Goal: Task Accomplishment & Management: Manage account settings

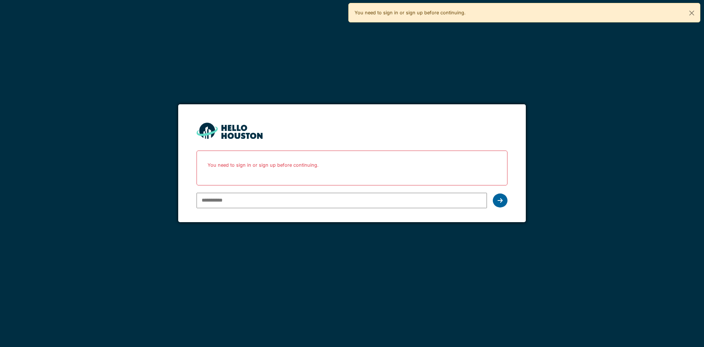
type input "**********"
click at [500, 201] on icon at bounding box center [500, 200] width 5 height 6
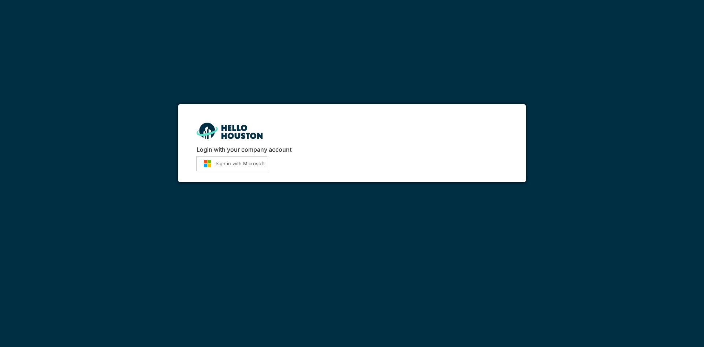
click at [231, 160] on button "Sign in with Microsoft" at bounding box center [232, 163] width 71 height 15
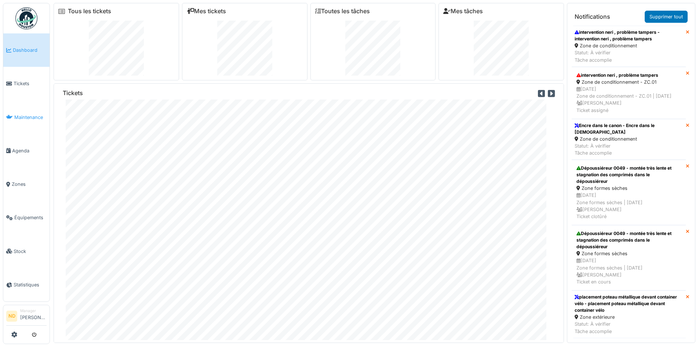
drag, startPoint x: 34, startPoint y: 117, endPoint x: 42, endPoint y: 121, distance: 8.5
click at [34, 117] on span "Maintenance" at bounding box center [30, 117] width 32 height 7
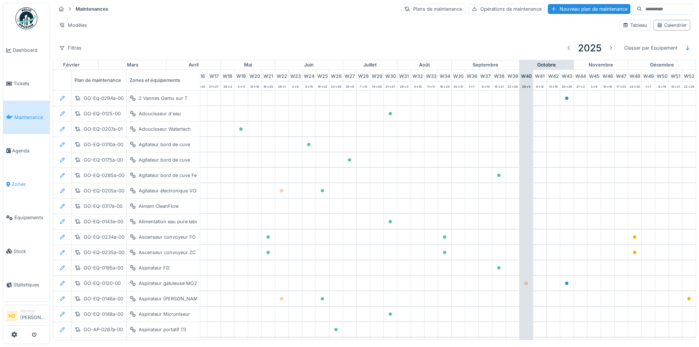
scroll to position [0, 240]
drag, startPoint x: 22, startPoint y: 216, endPoint x: 37, endPoint y: 213, distance: 15.8
click at [22, 216] on span "Équipements" at bounding box center [30, 217] width 32 height 7
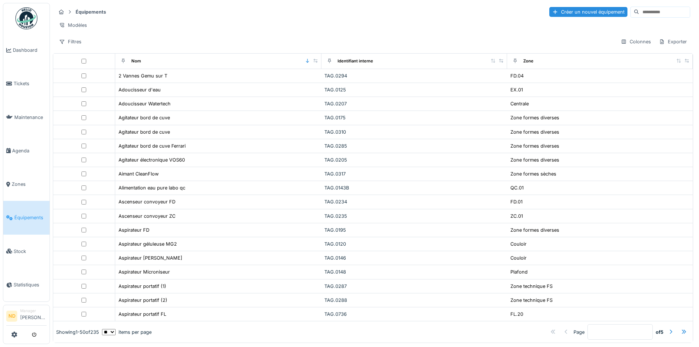
click at [639, 11] on input at bounding box center [664, 12] width 51 height 10
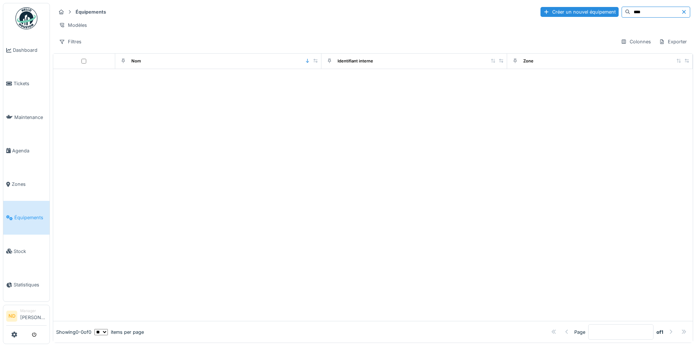
click at [630, 17] on input "****" at bounding box center [655, 12] width 51 height 10
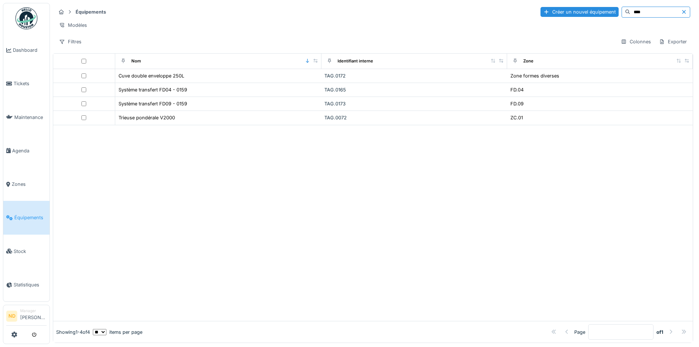
type input "****"
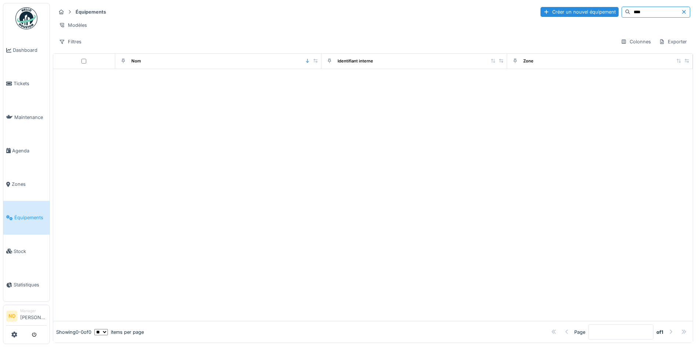
click at [14, 215] on span "Équipements" at bounding box center [30, 217] width 32 height 7
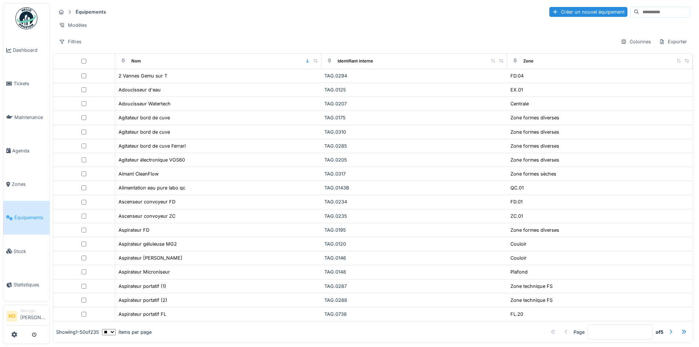
click at [639, 12] on input at bounding box center [664, 12] width 51 height 10
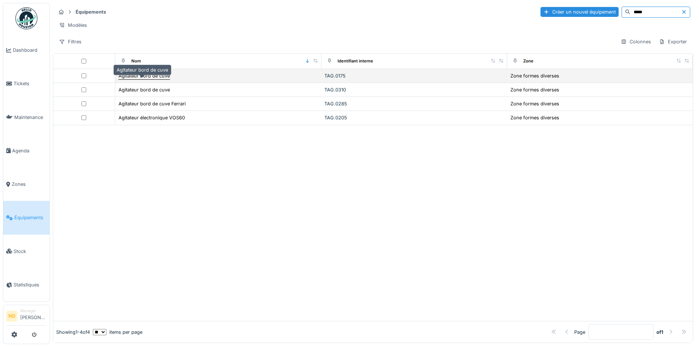
type input "*****"
click at [138, 79] on div "Agitateur bord de cuve" at bounding box center [144, 75] width 51 height 7
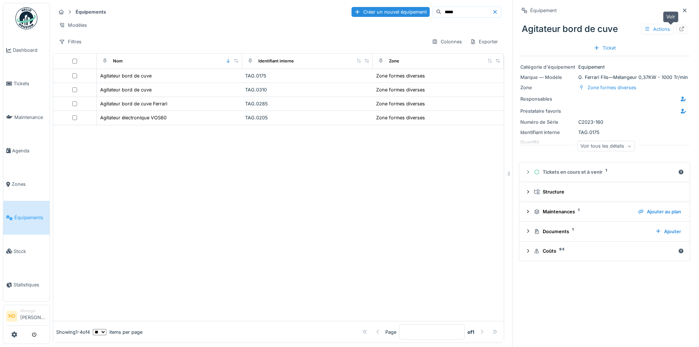
click at [679, 32] on div at bounding box center [682, 29] width 6 height 7
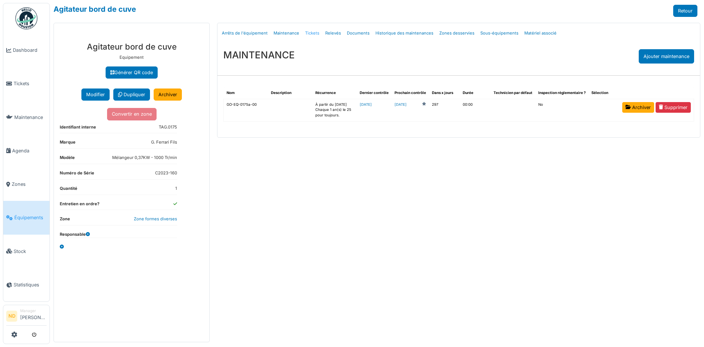
click at [312, 33] on link "Tickets" at bounding box center [312, 33] width 20 height 17
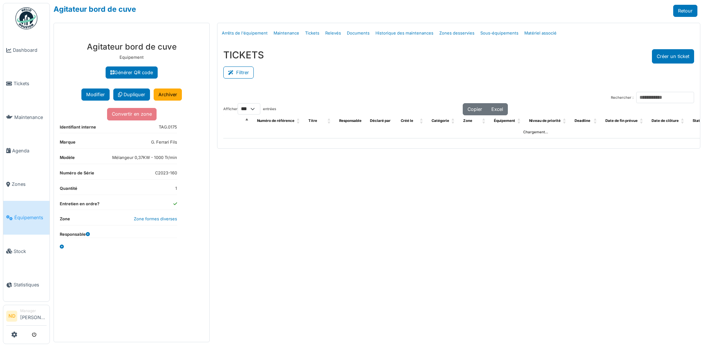
select select "***"
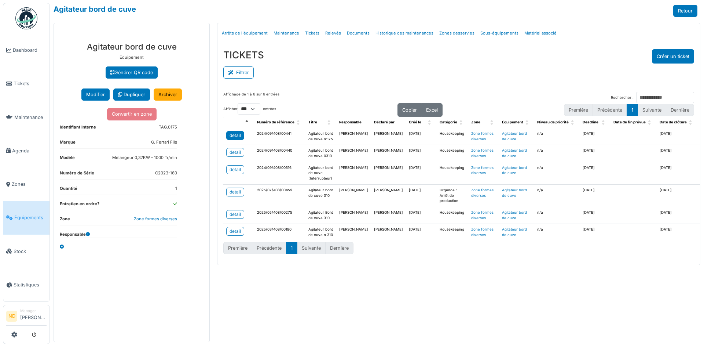
click at [240, 139] on link "detail" at bounding box center [235, 135] width 18 height 9
click at [234, 156] on div "detail" at bounding box center [235, 152] width 11 height 7
click at [233, 234] on div "detail" at bounding box center [235, 231] width 11 height 7
click at [234, 134] on div "detail" at bounding box center [235, 135] width 11 height 7
click at [36, 80] on span "Tickets" at bounding box center [30, 83] width 33 height 7
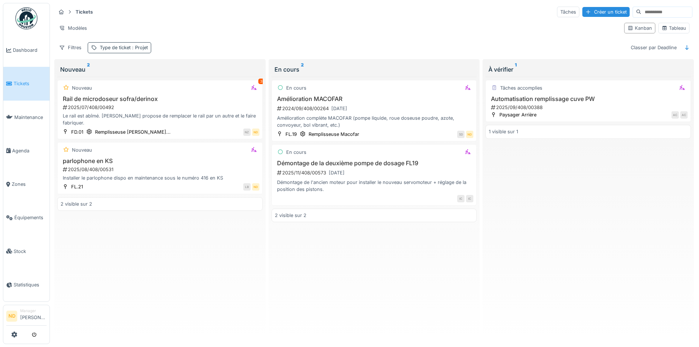
click at [114, 47] on div "Type de ticket : Projet" at bounding box center [124, 47] width 48 height 7
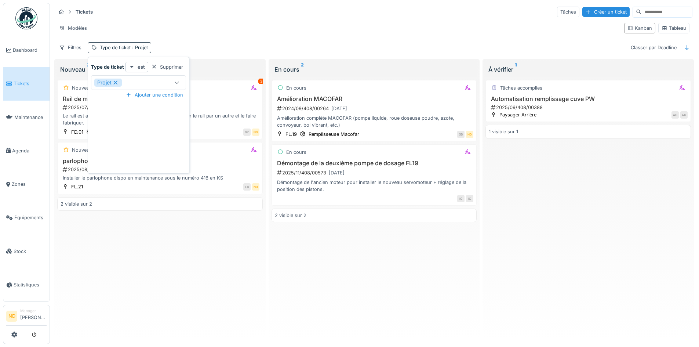
click at [176, 80] on icon at bounding box center [177, 82] width 6 height 5
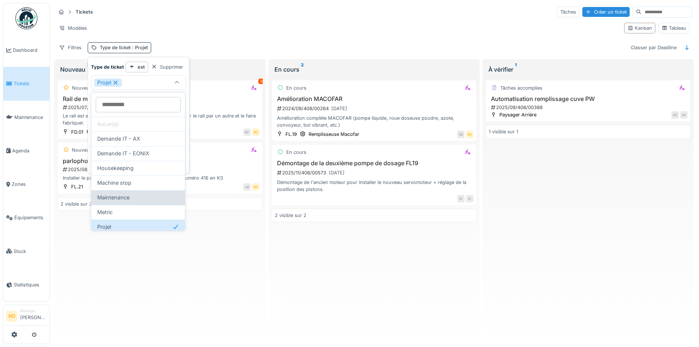
click at [135, 194] on div "Maintenance" at bounding box center [138, 197] width 82 height 8
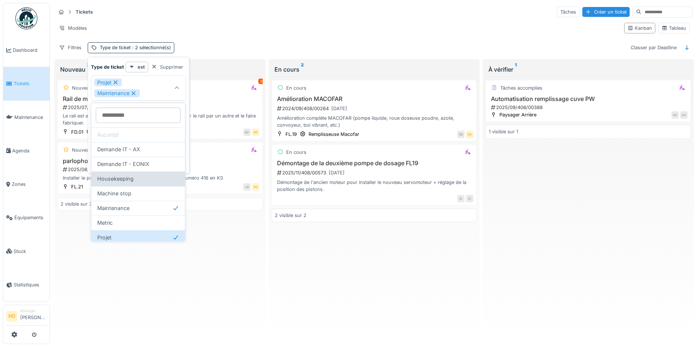
click at [152, 177] on div "Housekeeping" at bounding box center [138, 179] width 82 height 8
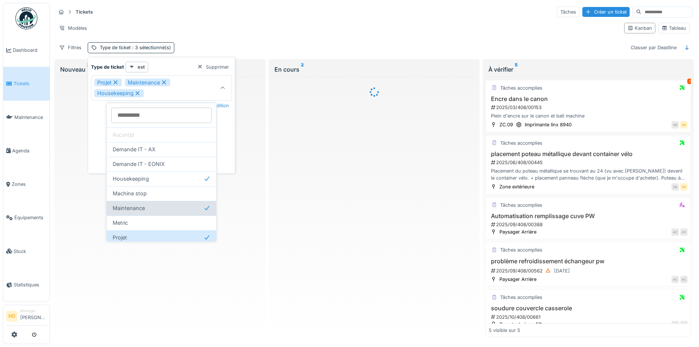
click at [178, 201] on div "Maintenance" at bounding box center [161, 208] width 109 height 15
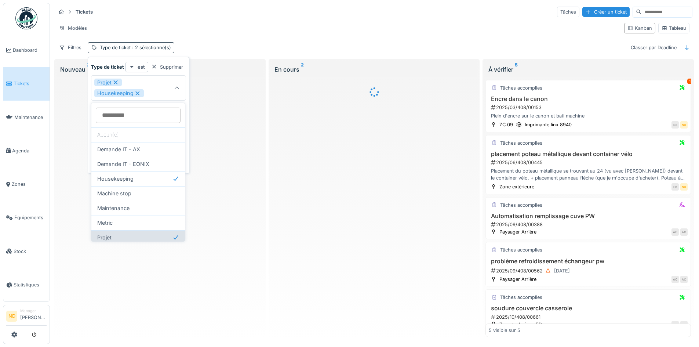
click at [150, 235] on div "Projet" at bounding box center [138, 237] width 82 height 8
type input "***"
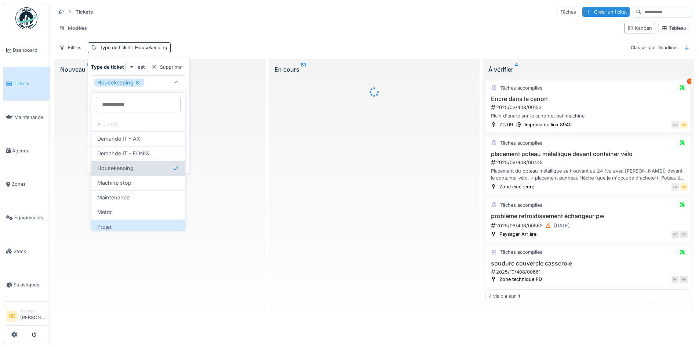
click at [179, 161] on div "Housekeeping" at bounding box center [138, 168] width 94 height 15
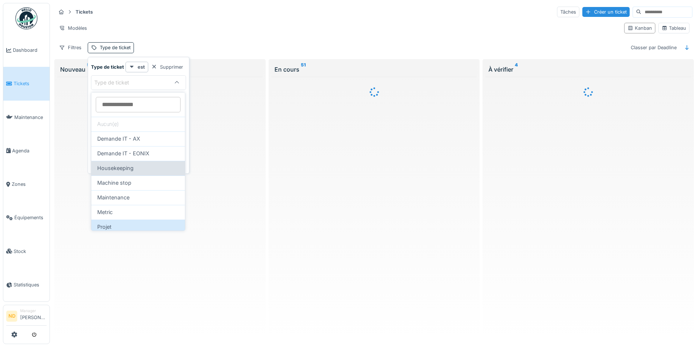
click at [150, 164] on div "Housekeeping" at bounding box center [138, 168] width 82 height 8
type input "***"
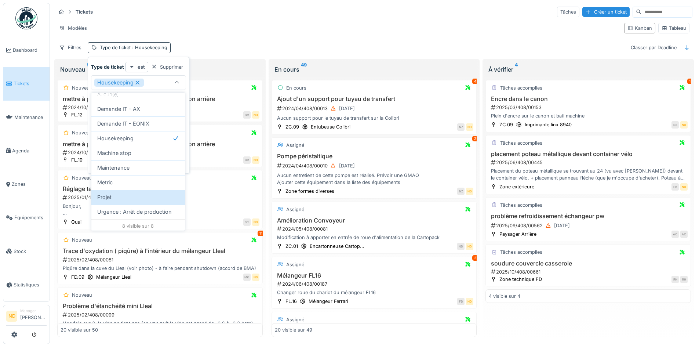
scroll to position [32, 0]
click at [240, 24] on div "Modèles" at bounding box center [337, 28] width 562 height 11
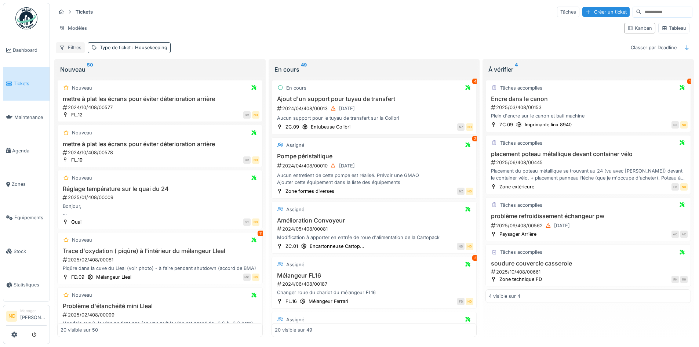
click at [74, 44] on div "Filtres" at bounding box center [70, 47] width 29 height 11
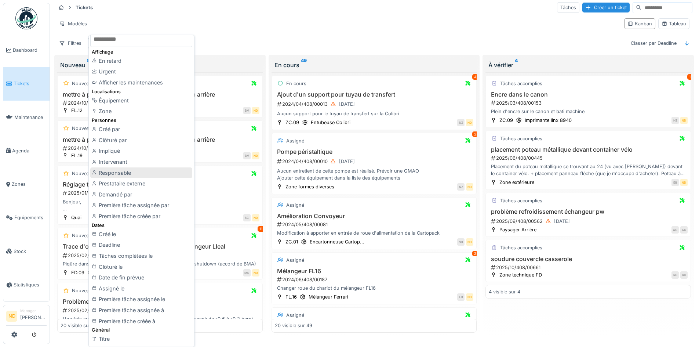
scroll to position [0, 0]
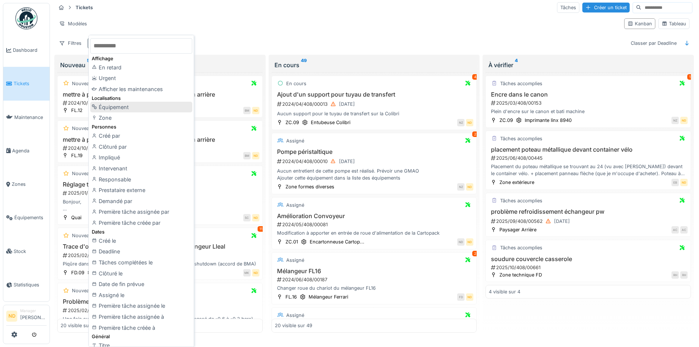
click at [125, 110] on div "Équipement" at bounding box center [141, 107] width 102 height 11
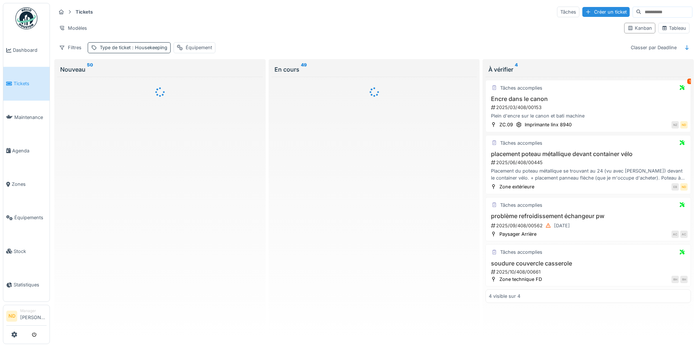
click at [151, 45] on span ": Housekeeping" at bounding box center [149, 48] width 37 height 6
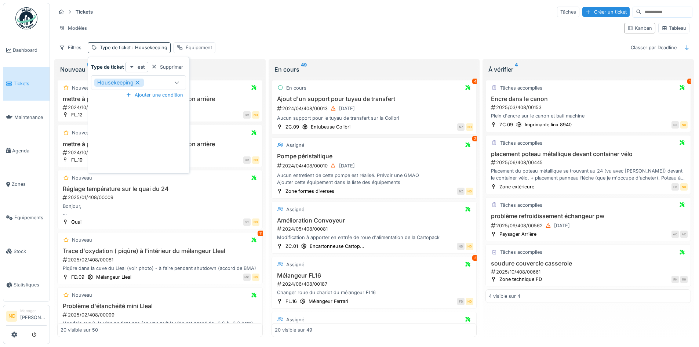
click at [198, 47] on div "Équipement" at bounding box center [195, 47] width 42 height 11
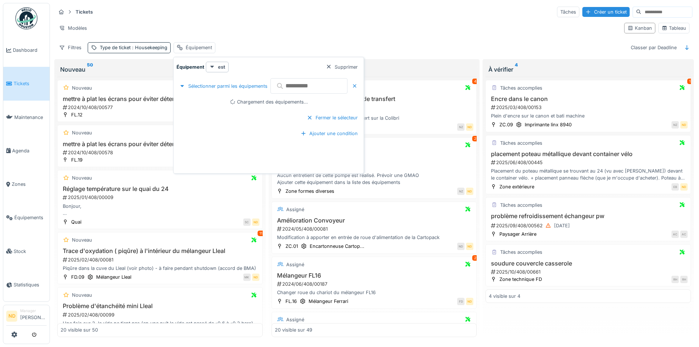
click at [306, 80] on input "text" at bounding box center [308, 85] width 77 height 15
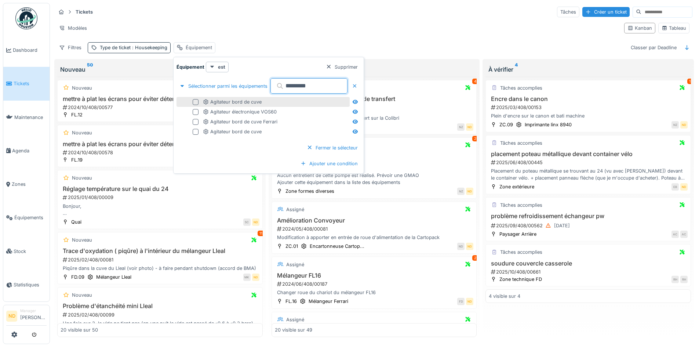
type input "*********"
click at [194, 99] on div at bounding box center [196, 102] width 6 height 6
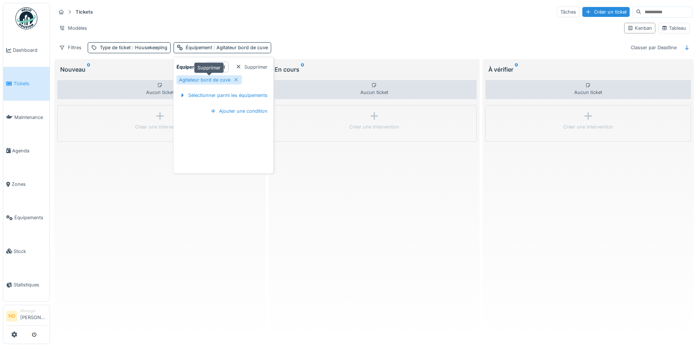
click at [236, 77] on icon at bounding box center [236, 79] width 6 height 5
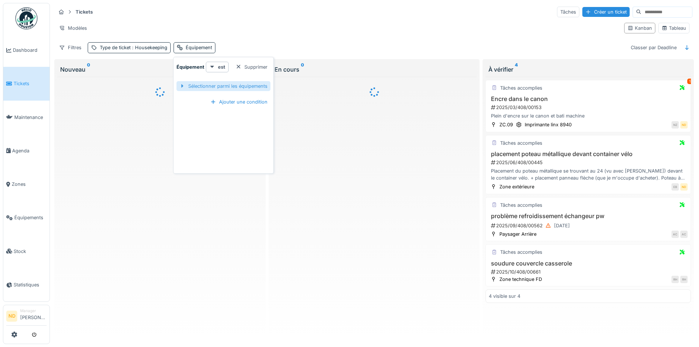
click at [226, 82] on div "Sélectionner parmi les équipements" at bounding box center [223, 86] width 94 height 10
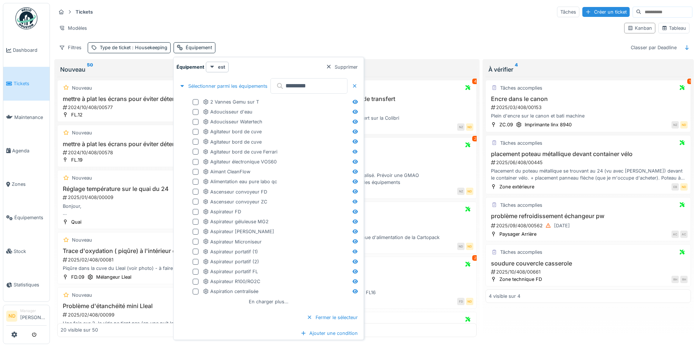
click at [323, 83] on input "*********" at bounding box center [308, 85] width 77 height 15
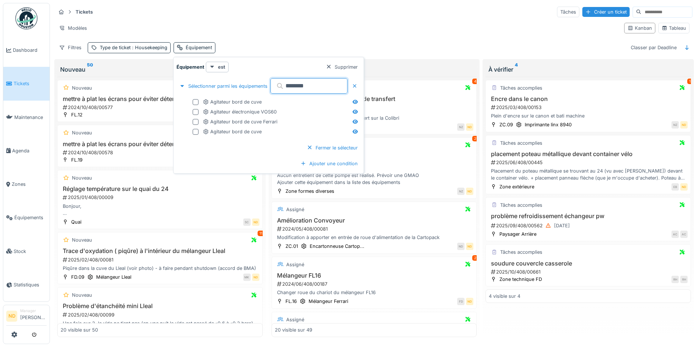
type input "*********"
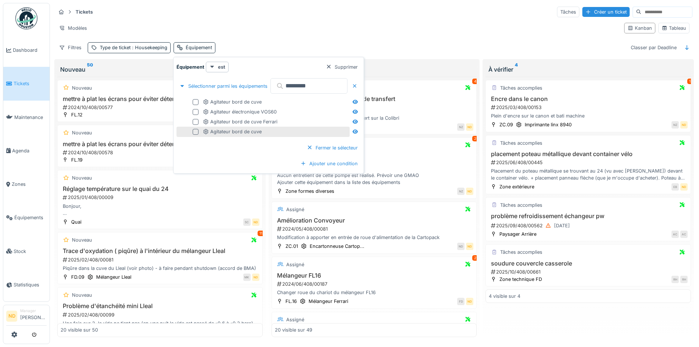
click at [197, 129] on div at bounding box center [196, 132] width 6 height 6
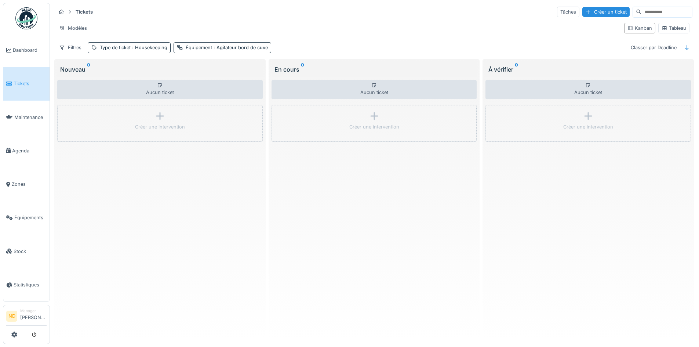
drag, startPoint x: 185, startPoint y: 224, endPoint x: 189, endPoint y: 223, distance: 4.1
click at [185, 224] on div "Aucun ticket Créer une intervention" at bounding box center [159, 207] width 205 height 261
click at [262, 45] on span ": Agitateur bord de cuve" at bounding box center [240, 48] width 56 height 6
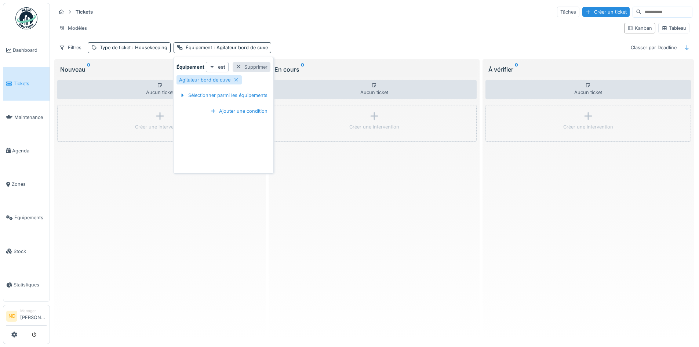
click at [262, 62] on div "Supprimer" at bounding box center [252, 67] width 38 height 10
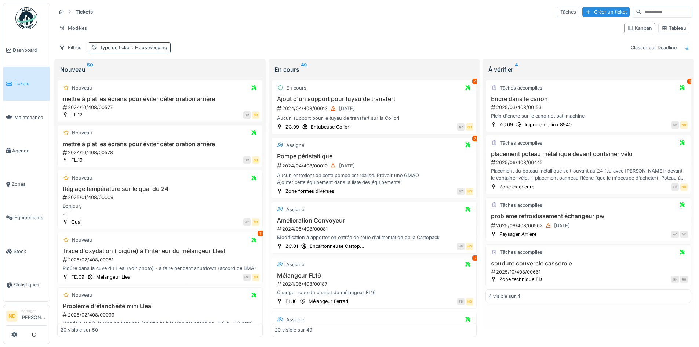
click at [152, 45] on span ": Housekeeping" at bounding box center [149, 48] width 37 height 6
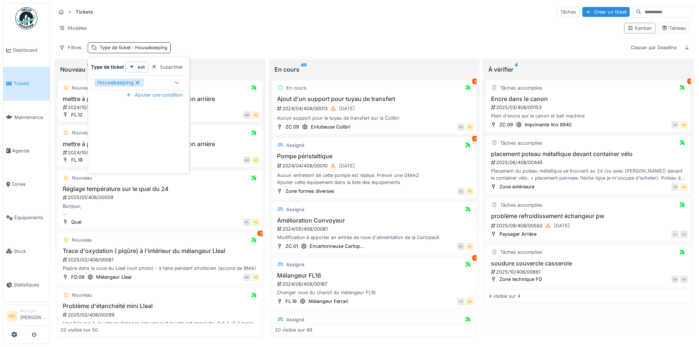
drag, startPoint x: 246, startPoint y: 41, endPoint x: 198, endPoint y: 44, distance: 47.8
click at [245, 41] on div "Tickets Tâches Créer un ticket Modèles Kanban Tableau Filtres Type de ticket : …" at bounding box center [374, 29] width 642 height 53
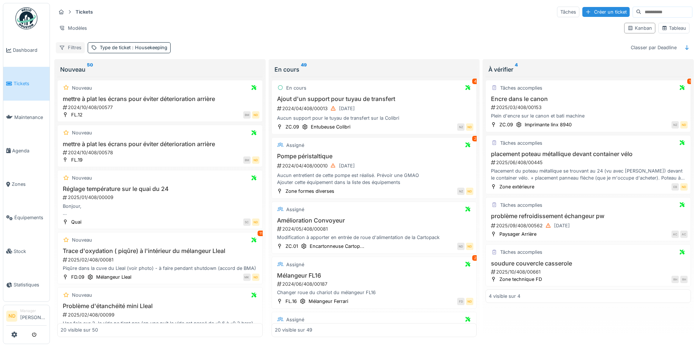
click at [76, 43] on div "Filtres" at bounding box center [70, 47] width 29 height 11
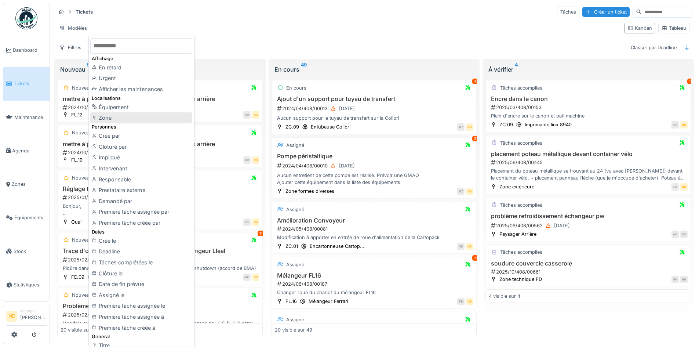
click at [130, 121] on div "Zone" at bounding box center [141, 117] width 102 height 11
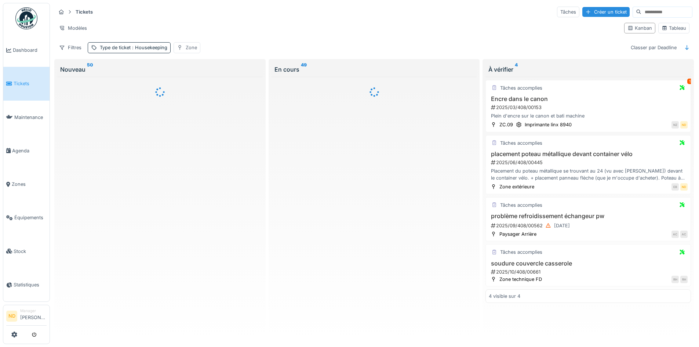
click at [193, 50] on div "Zone" at bounding box center [191, 47] width 11 height 7
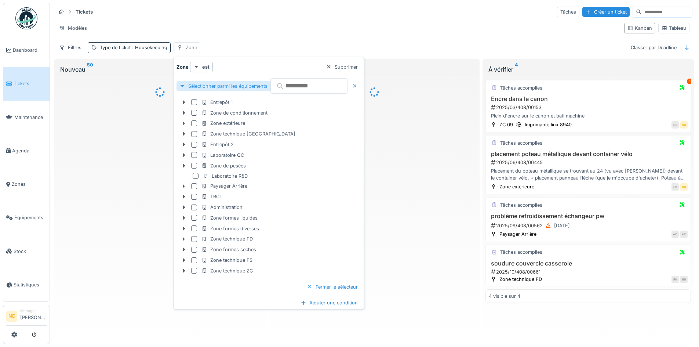
click at [258, 86] on div "Sélectionner parmi les équipements" at bounding box center [223, 86] width 94 height 10
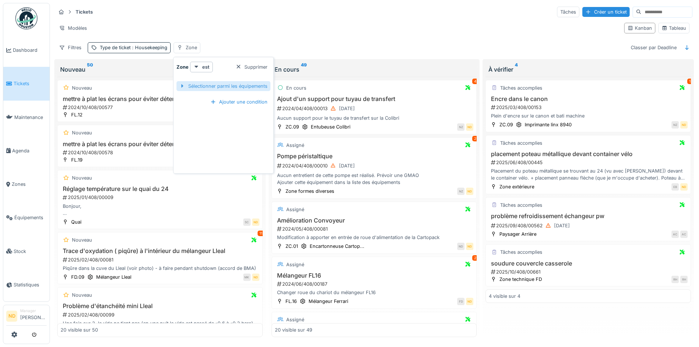
click at [229, 84] on div "Sélectionner parmi les équipements" at bounding box center [223, 86] width 94 height 10
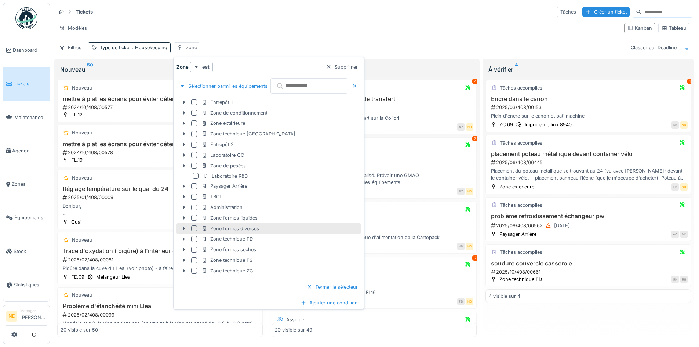
click at [194, 228] on div at bounding box center [194, 228] width 6 height 6
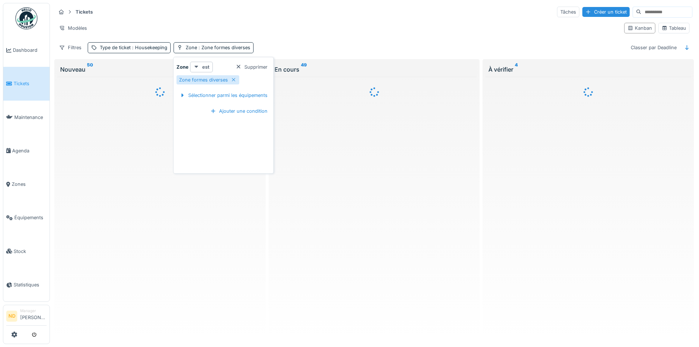
click at [202, 66] on strong "est" at bounding box center [205, 66] width 7 height 7
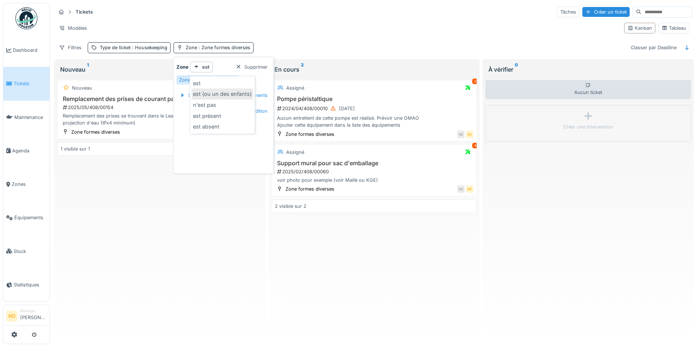
click at [224, 90] on div "est (ou un des enfants)" at bounding box center [223, 93] width 62 height 11
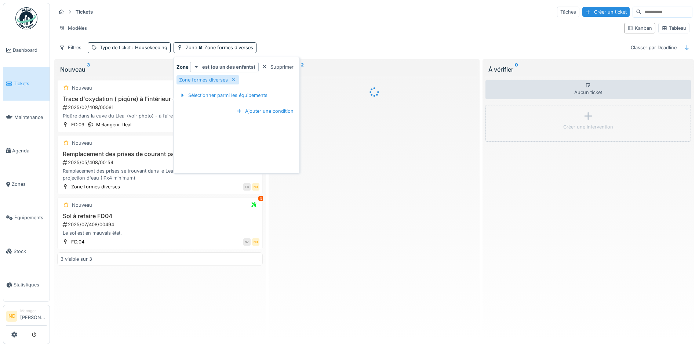
click at [314, 17] on div "Tickets Tâches Créer un ticket" at bounding box center [374, 12] width 637 height 12
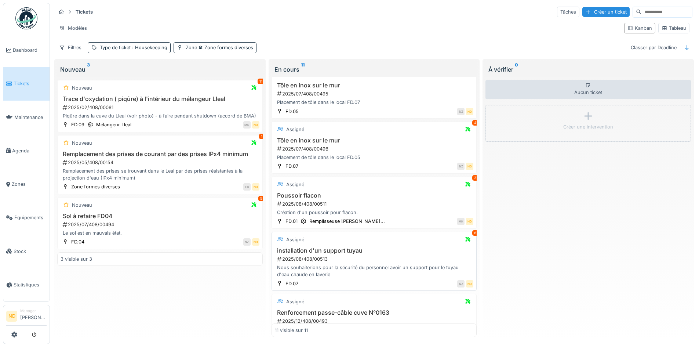
scroll to position [404, 0]
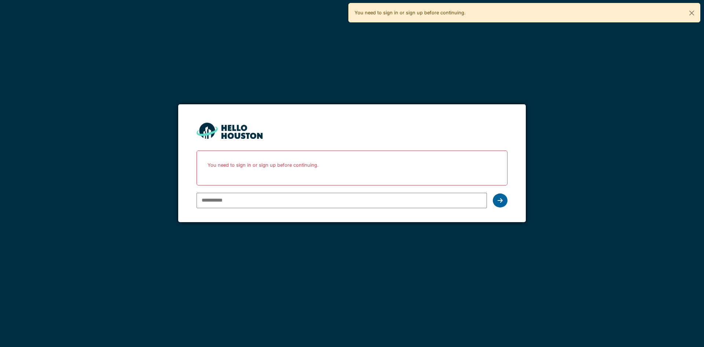
type input "**********"
click at [498, 204] on div at bounding box center [500, 200] width 15 height 14
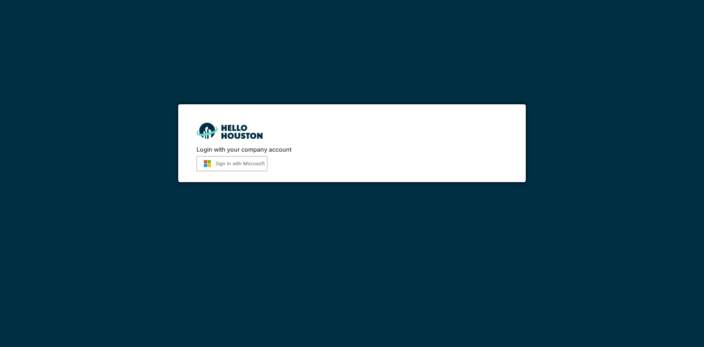
click at [242, 165] on button "Sign in with Microsoft" at bounding box center [232, 163] width 71 height 15
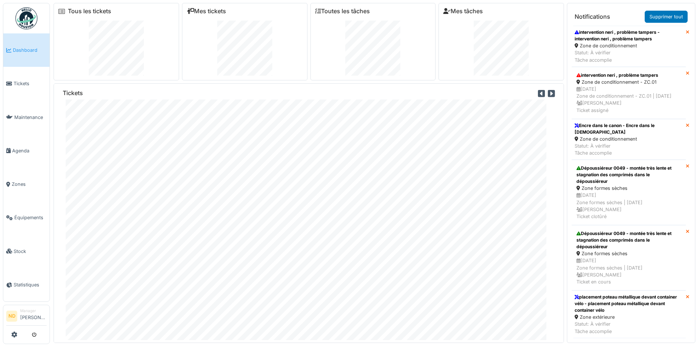
drag, startPoint x: 15, startPoint y: 330, endPoint x: 21, endPoint y: 318, distance: 13.8
click at [15, 330] on link at bounding box center [14, 334] width 6 height 12
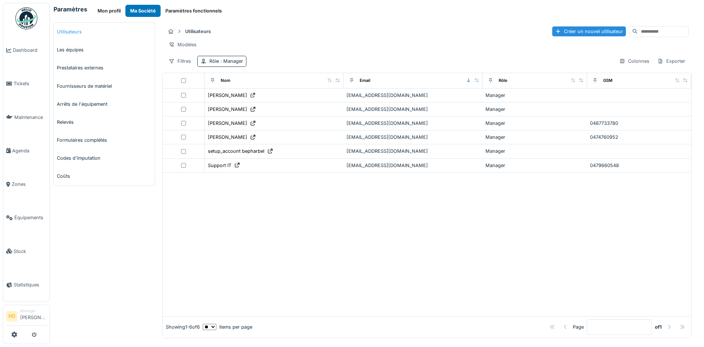
click at [73, 30] on link "Utilisateurs" at bounding box center [104, 32] width 101 height 18
click at [566, 35] on div "Créer un nouvel utilisateur" at bounding box center [590, 31] width 74 height 10
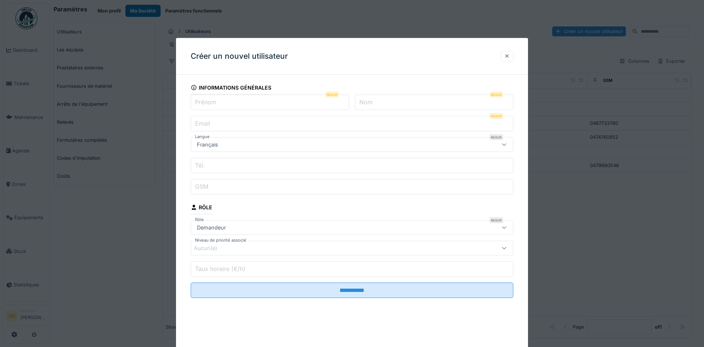
click at [217, 108] on input "Prénom" at bounding box center [270, 102] width 159 height 15
type input "*****"
click at [378, 105] on input "Nom" at bounding box center [434, 102] width 159 height 15
type input "*******"
click at [223, 125] on input "Email" at bounding box center [352, 123] width 323 height 15
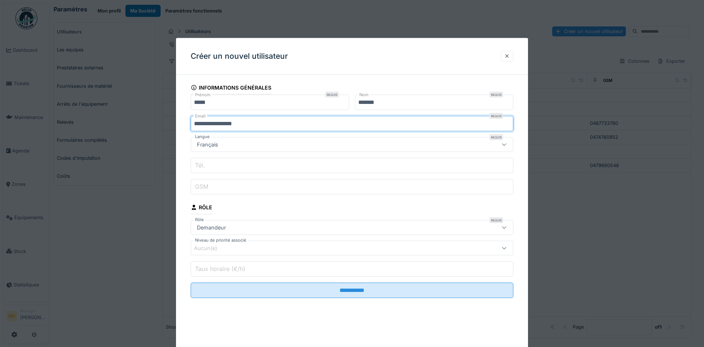
type input "**********"
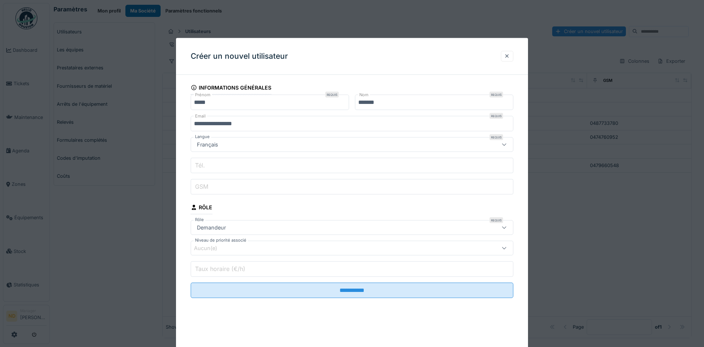
click at [210, 165] on input "Tél." at bounding box center [352, 165] width 323 height 15
click at [215, 188] on input "GSM" at bounding box center [352, 186] width 323 height 15
click at [239, 313] on div "**********" at bounding box center [352, 200] width 352 height 238
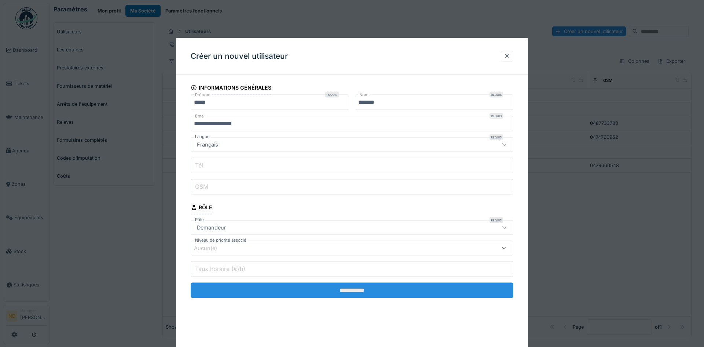
click at [324, 288] on input "**********" at bounding box center [352, 290] width 323 height 15
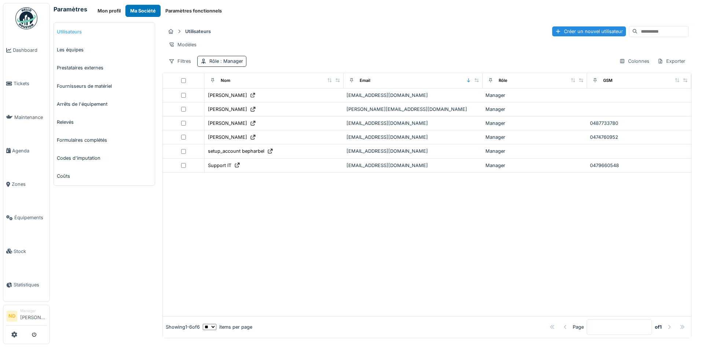
click at [77, 27] on link "Utilisateurs" at bounding box center [104, 32] width 101 height 18
click at [237, 64] on span ": Manager" at bounding box center [231, 61] width 24 height 6
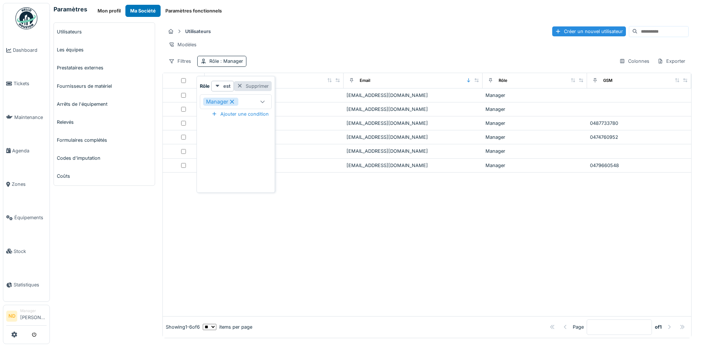
click at [262, 88] on div "Supprimer" at bounding box center [253, 86] width 38 height 10
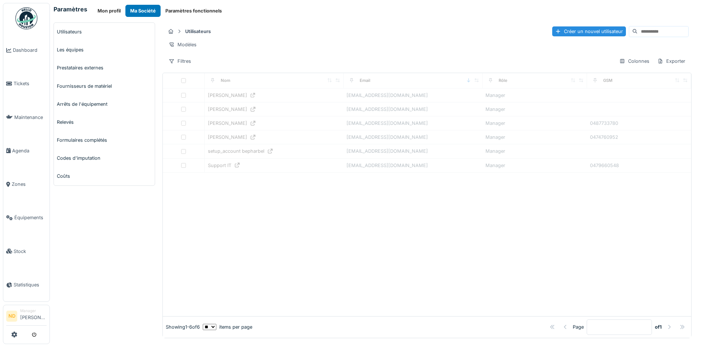
click at [645, 32] on input at bounding box center [663, 31] width 51 height 10
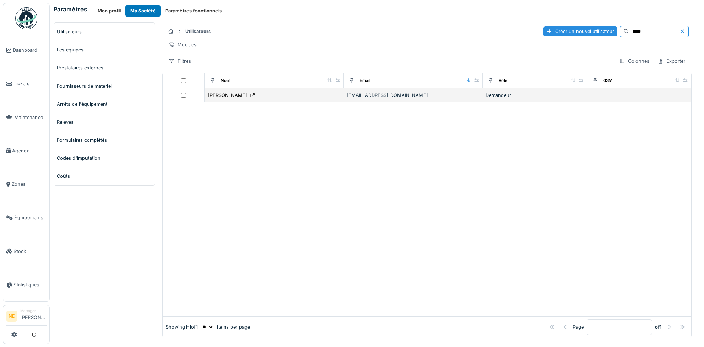
type input "*****"
click at [228, 99] on div "[PERSON_NAME]" at bounding box center [227, 95] width 39 height 7
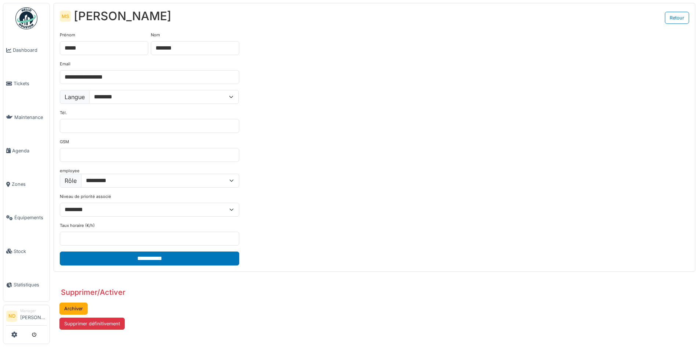
drag, startPoint x: 683, startPoint y: 23, endPoint x: 680, endPoint y: 31, distance: 8.1
click at [683, 23] on link "Retour" at bounding box center [677, 18] width 24 height 12
